Goal: Information Seeking & Learning: Learn about a topic

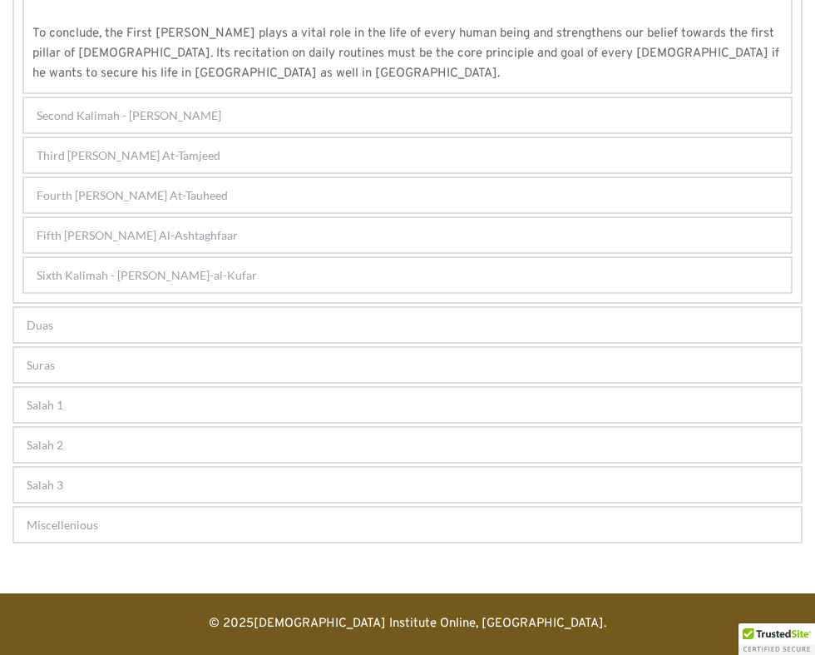
click at [172, 284] on span "Sixth Kalimah - [PERSON_NAME]-al-Kufar" at bounding box center [147, 274] width 220 height 17
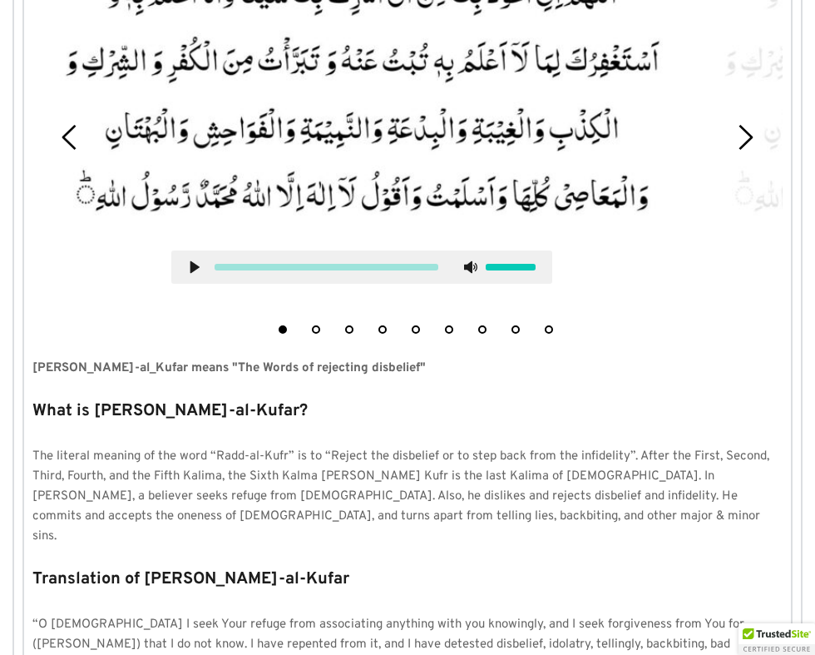
scroll to position [571, 0]
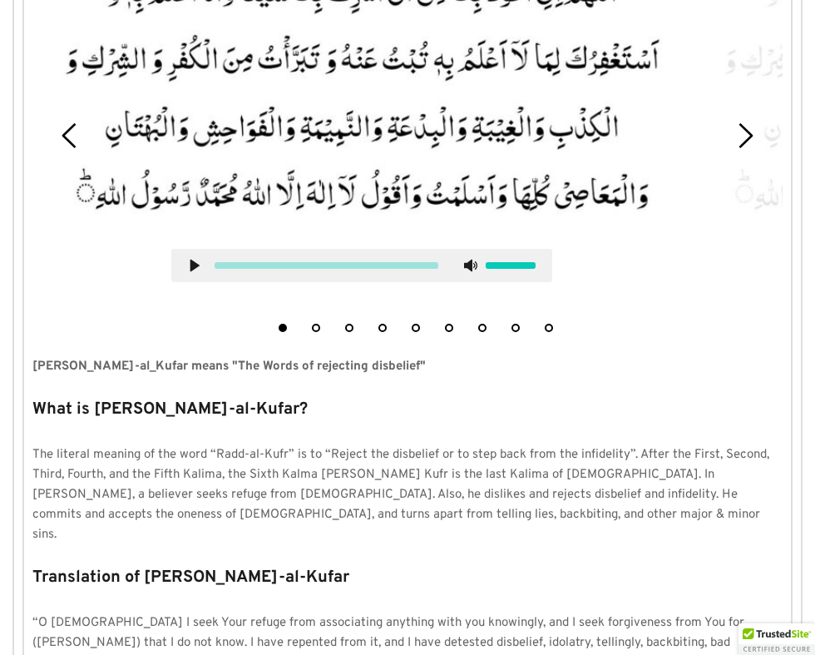
click at [349, 332] on button "3" at bounding box center [349, 328] width 8 height 8
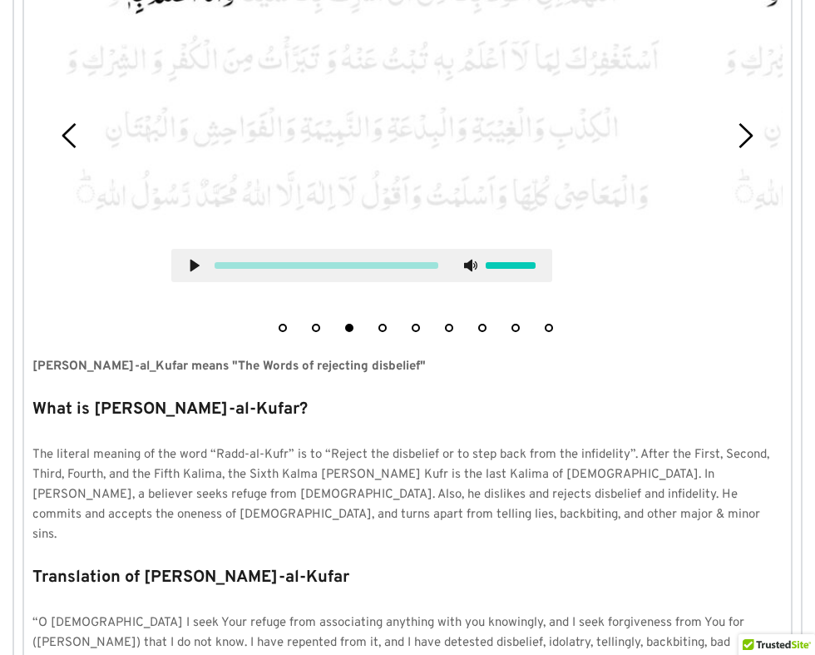
click at [188, 272] on icon at bounding box center [194, 265] width 13 height 13
click at [383, 332] on button "4" at bounding box center [383, 328] width 8 height 8
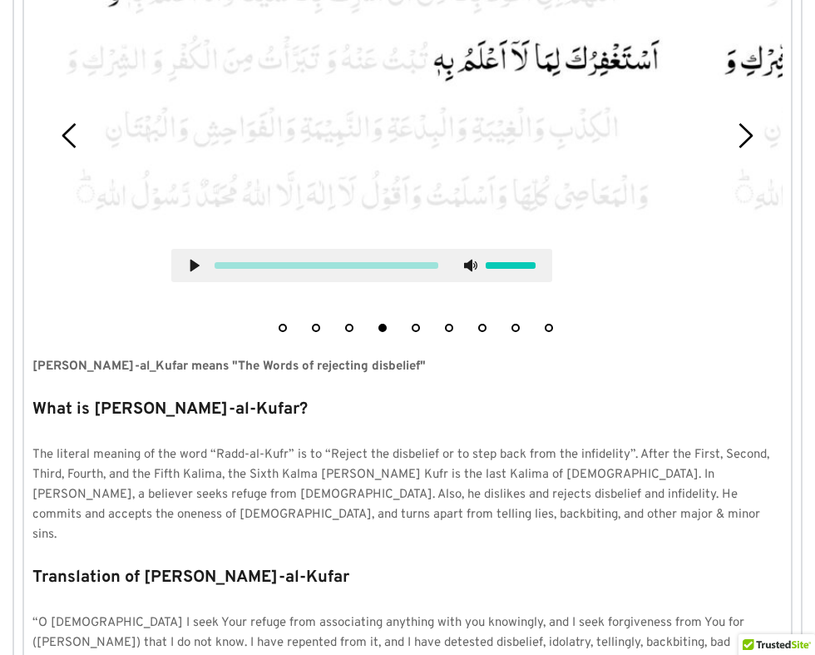
click at [188, 272] on icon at bounding box center [194, 265] width 13 height 13
click at [283, 332] on button "1" at bounding box center [283, 328] width 8 height 8
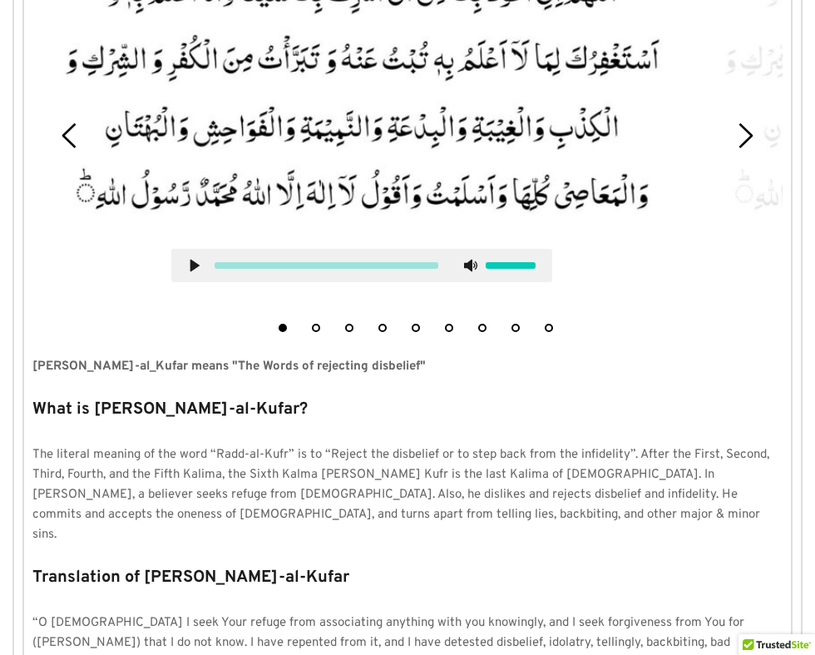
click at [384, 332] on button "4" at bounding box center [383, 328] width 8 height 8
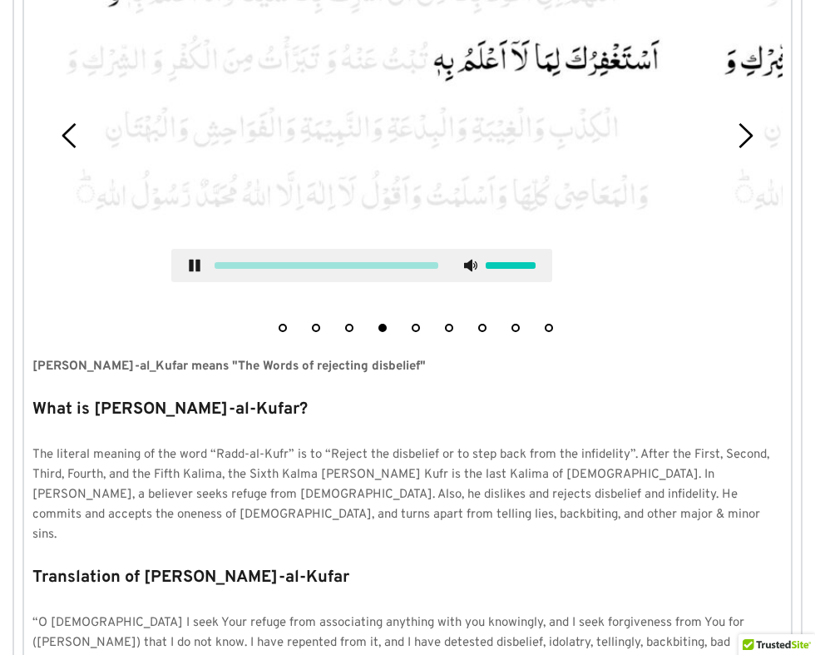
click at [419, 332] on button "5" at bounding box center [416, 328] width 8 height 8
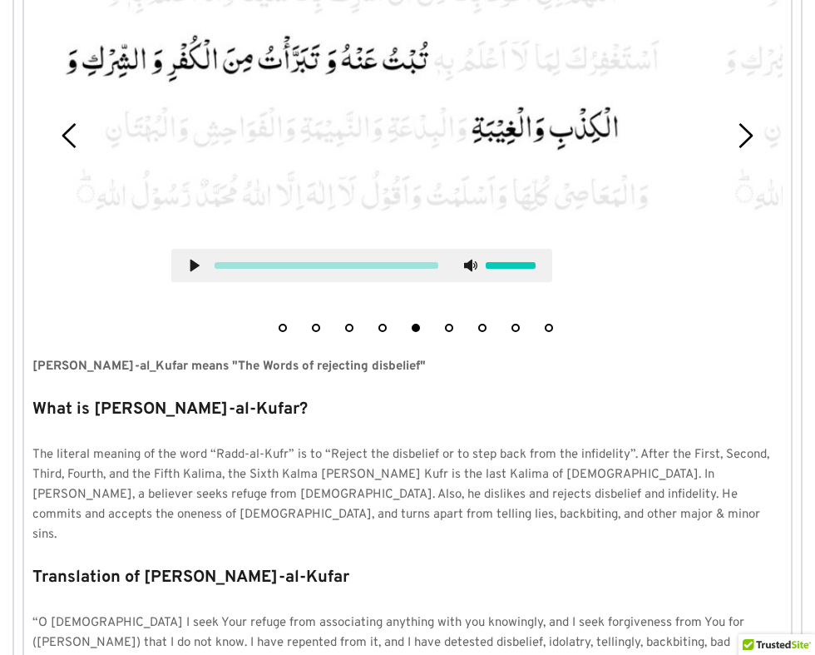
click at [379, 332] on button "4" at bounding box center [383, 328] width 8 height 8
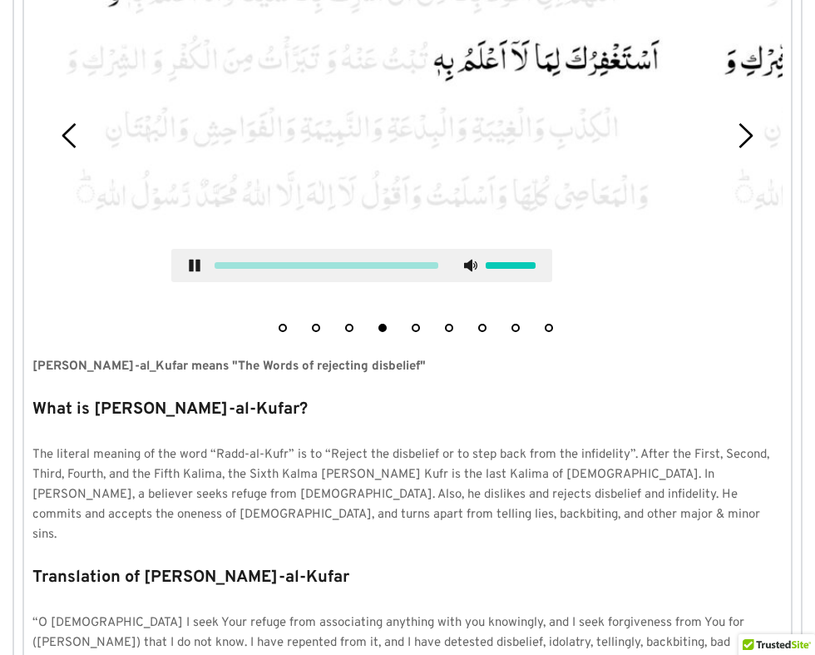
click at [255, 192] on picture at bounding box center [362, 91] width 634 height 281
click at [162, 178] on picture at bounding box center [362, 91] width 634 height 281
click at [279, 520] on div "1 2 3 4 5 6 7 8 9 [PERSON_NAME]-al_Kufar means "The Words of rejecting disbelie…" at bounding box center [407, 638] width 767 height 1432
click at [316, 332] on button "2" at bounding box center [316, 328] width 8 height 8
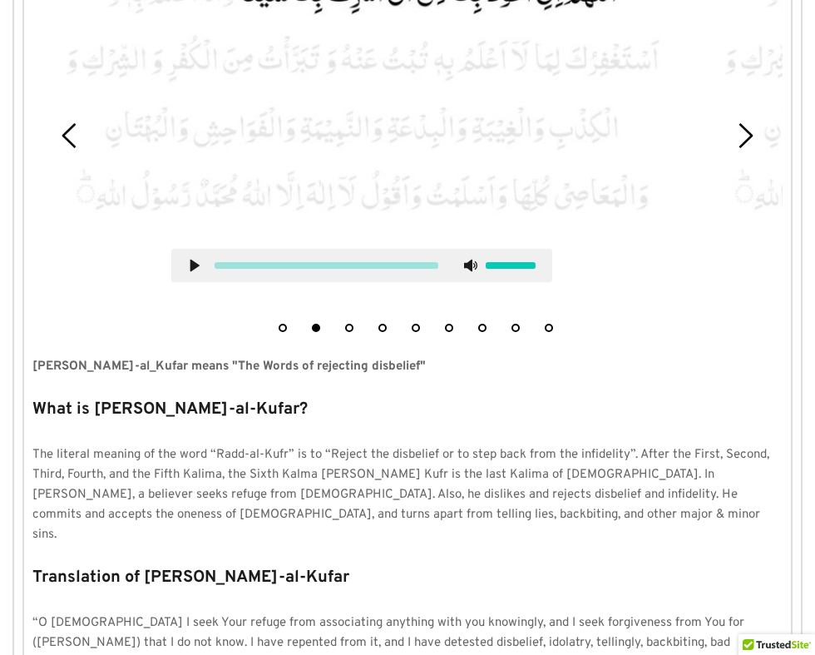
click at [191, 272] on use at bounding box center [195, 266] width 9 height 12
click at [758, 148] on icon at bounding box center [745, 135] width 25 height 25
click at [171, 282] on div at bounding box center [361, 265] width 380 height 33
click at [191, 272] on use at bounding box center [195, 266] width 9 height 12
click at [378, 332] on li "4" at bounding box center [382, 323] width 17 height 17
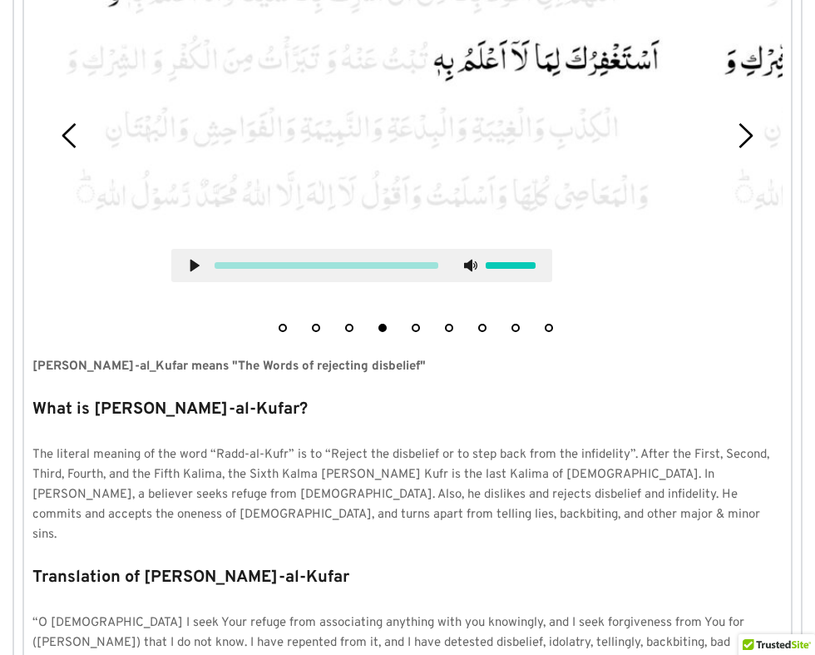
click at [188, 272] on icon at bounding box center [194, 265] width 13 height 13
drag, startPoint x: 110, startPoint y: 419, endPoint x: 40, endPoint y: 345, distance: 101.8
click at [40, 340] on div "1 2 3 4 5 6 7 8 9" at bounding box center [407, 135] width 750 height 410
click at [190, 272] on use at bounding box center [195, 266] width 11 height 12
